Goal: Submit feedback/report problem

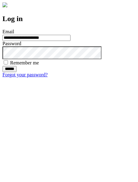
type input "**********"
click at [17, 72] on input "******" at bounding box center [9, 69] width 14 height 6
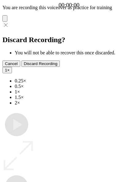
type input "**********"
